Goal: Navigation & Orientation: Find specific page/section

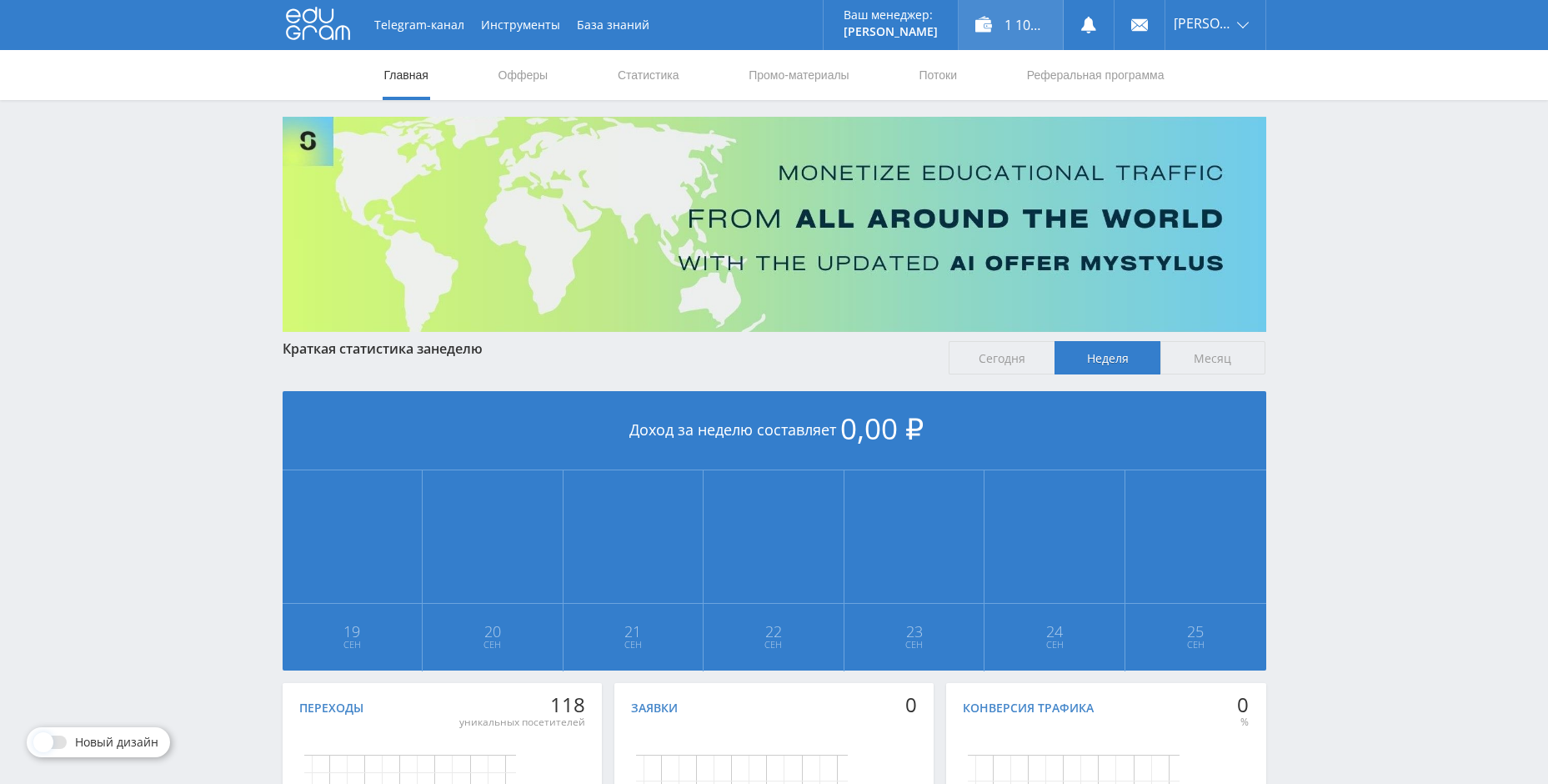
click at [1024, 16] on div "1 100,00 ₽" at bounding box center [1011, 25] width 104 height 50
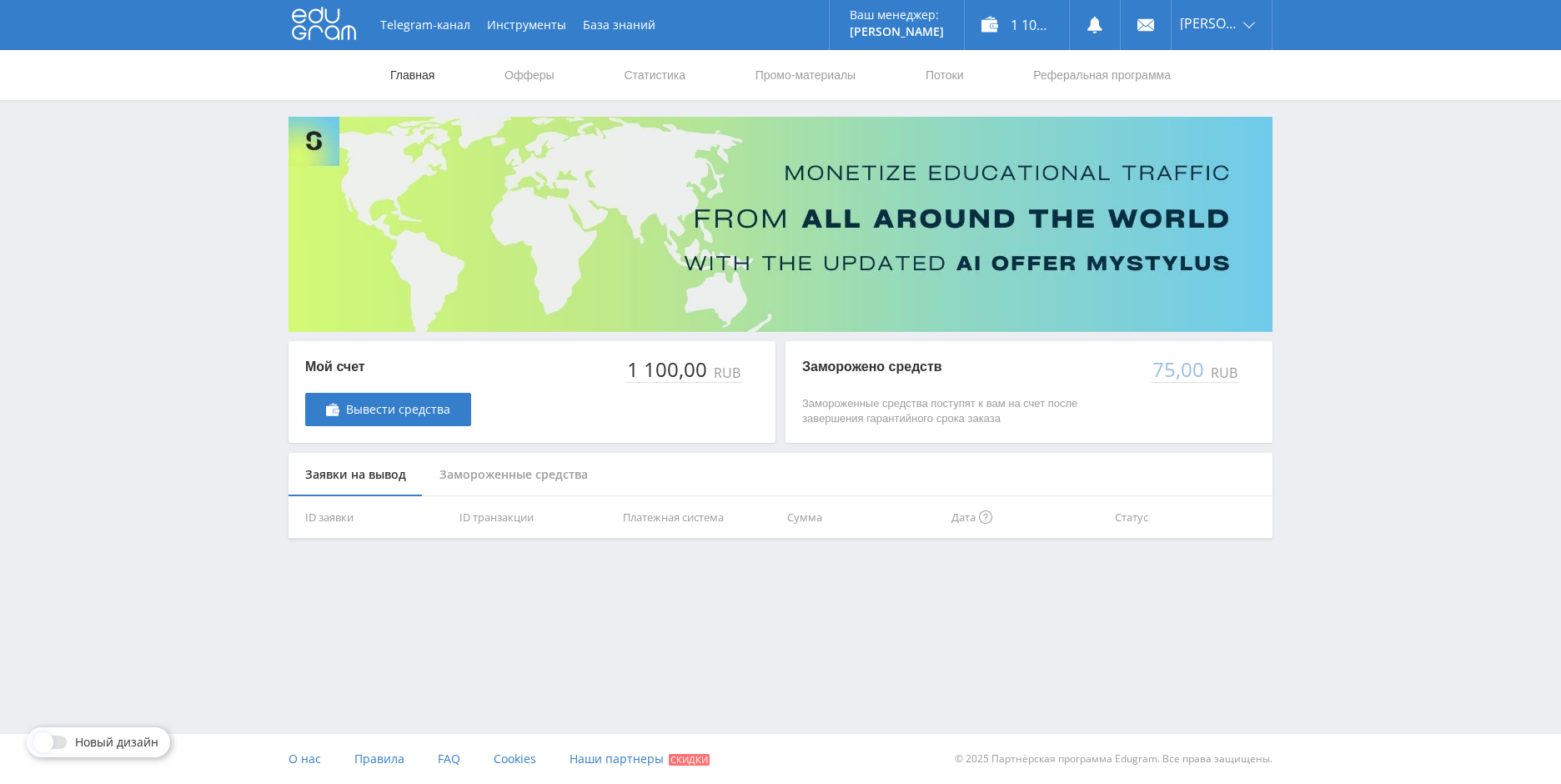
click at [407, 76] on link "Главная" at bounding box center [412, 75] width 48 height 50
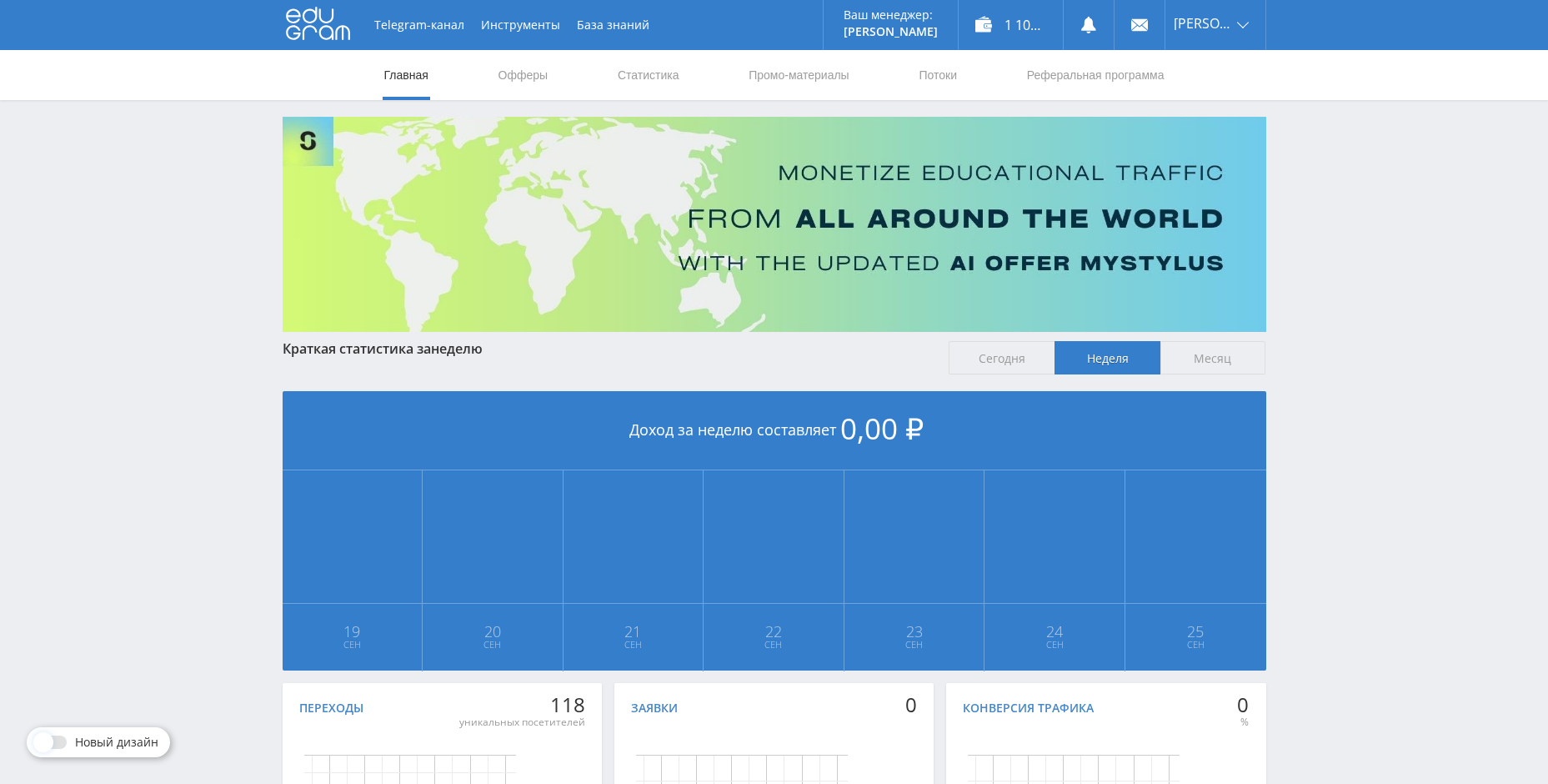
click at [323, 17] on icon at bounding box center [317, 23] width 64 height 33
